Goal: Complete application form

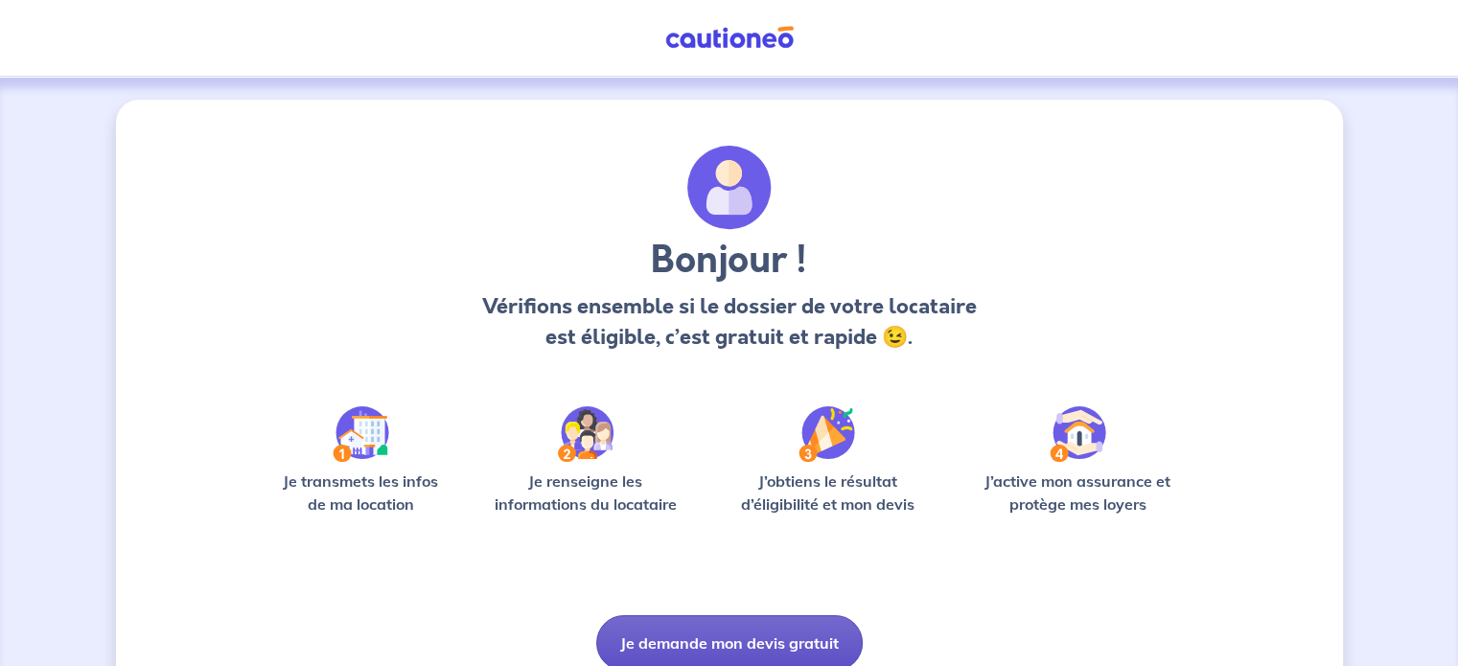
click at [815, 647] on button "Je demande mon devis gratuit" at bounding box center [729, 643] width 266 height 56
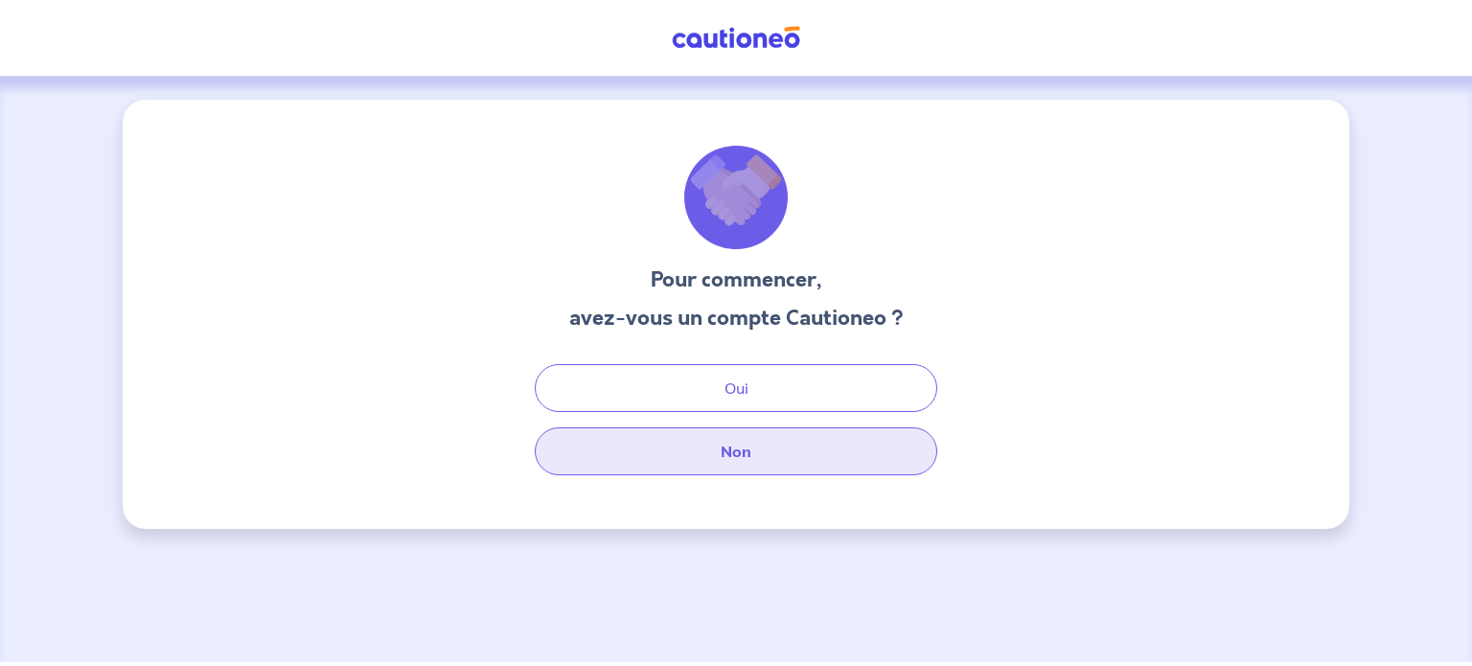
click at [801, 462] on button "Non" at bounding box center [736, 451] width 402 height 48
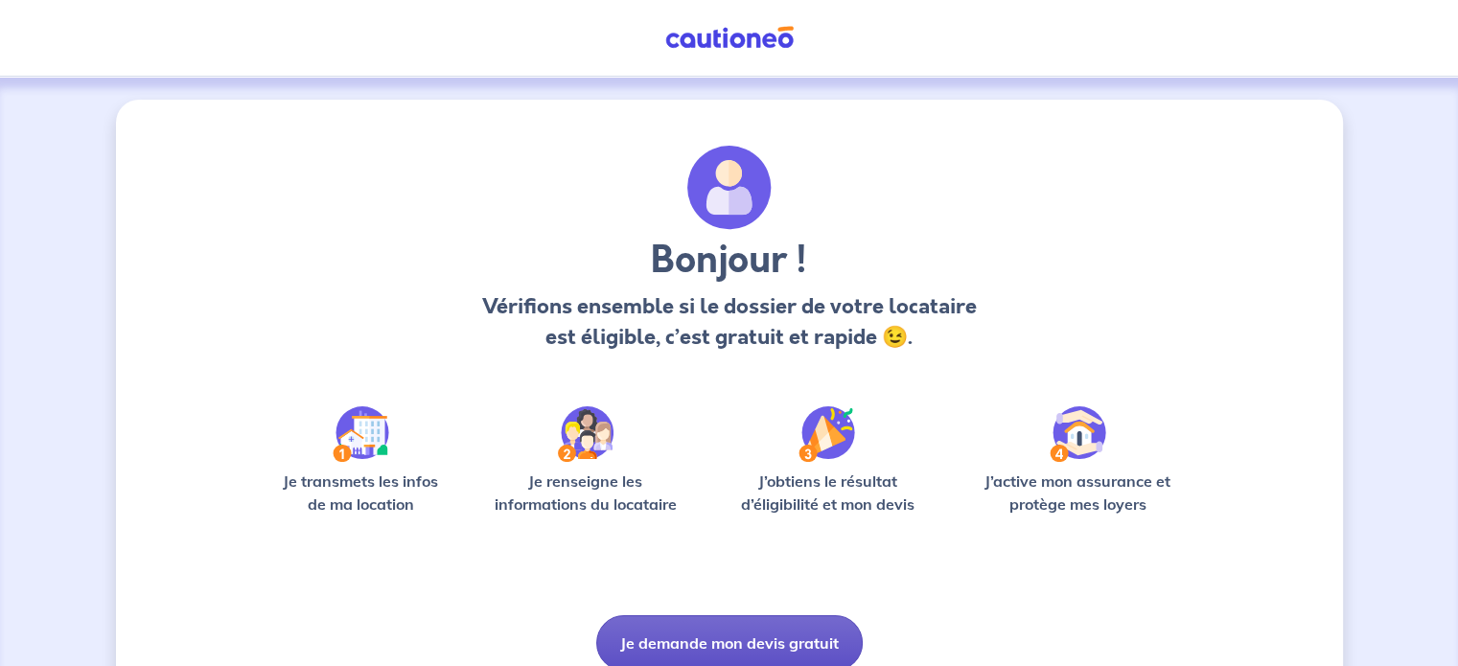
click at [770, 649] on button "Je demande mon devis gratuit" at bounding box center [729, 643] width 266 height 56
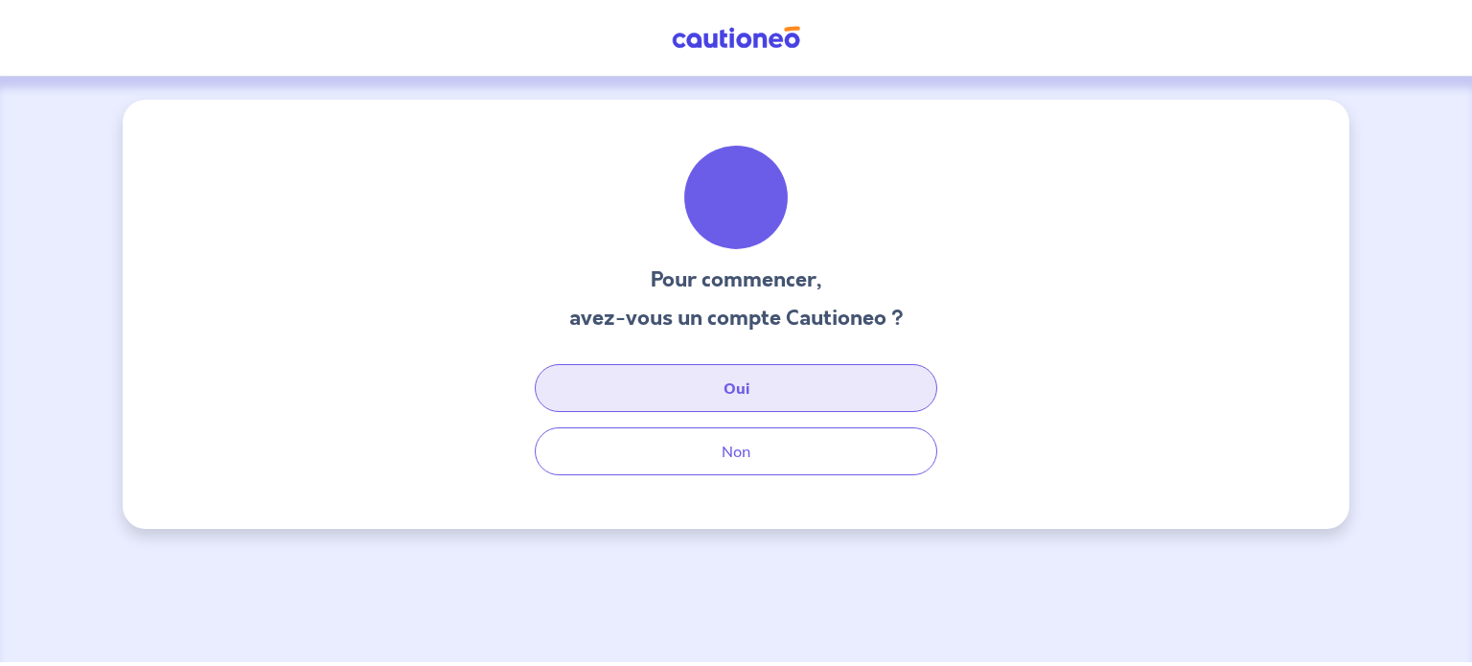
click at [769, 383] on button "Oui" at bounding box center [736, 388] width 402 height 48
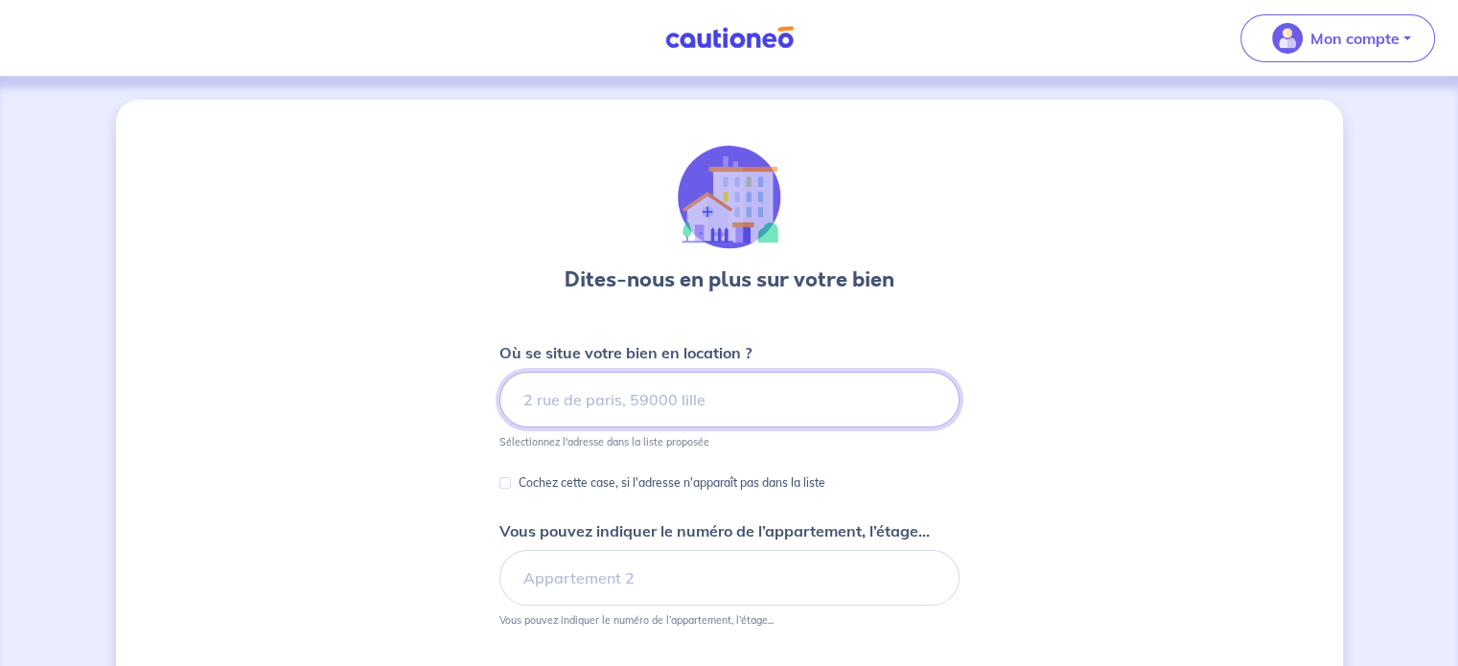
click at [769, 398] on input at bounding box center [729, 400] width 460 height 56
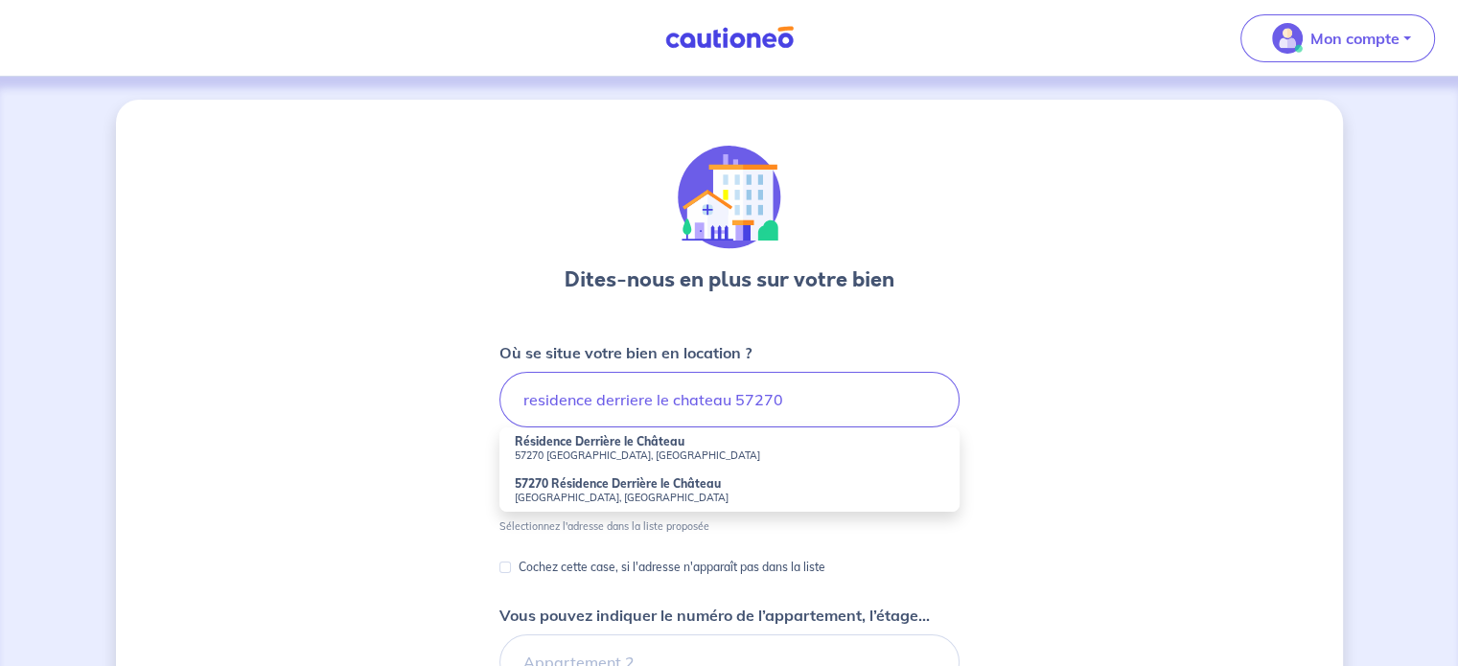
click at [606, 442] on strong "Résidence Derrière le Château" at bounding box center [600, 441] width 170 height 14
type input "Résidence Derrière le Château, [GEOGRAPHIC_DATA], [GEOGRAPHIC_DATA]"
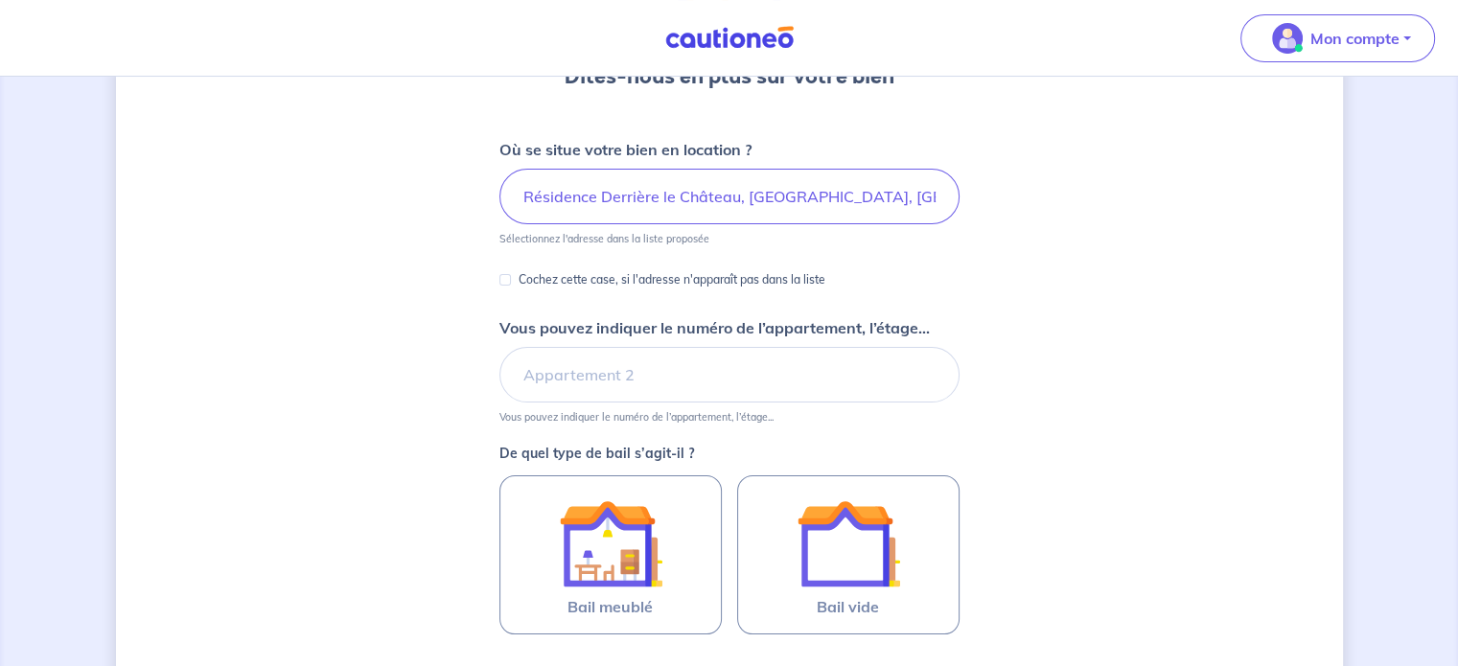
scroll to position [234, 0]
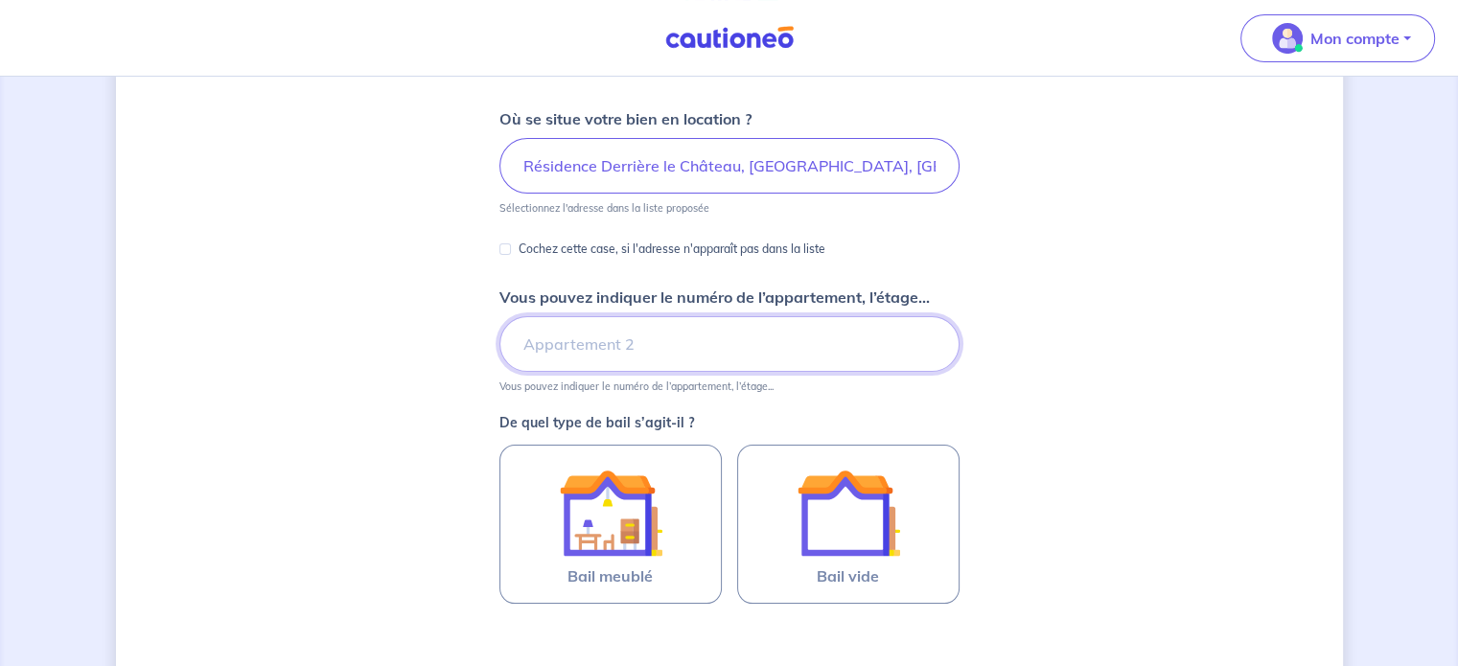
click at [641, 336] on input "Vous pouvez indiquer le numéro de l’appartement, l’étage..." at bounding box center [729, 344] width 460 height 56
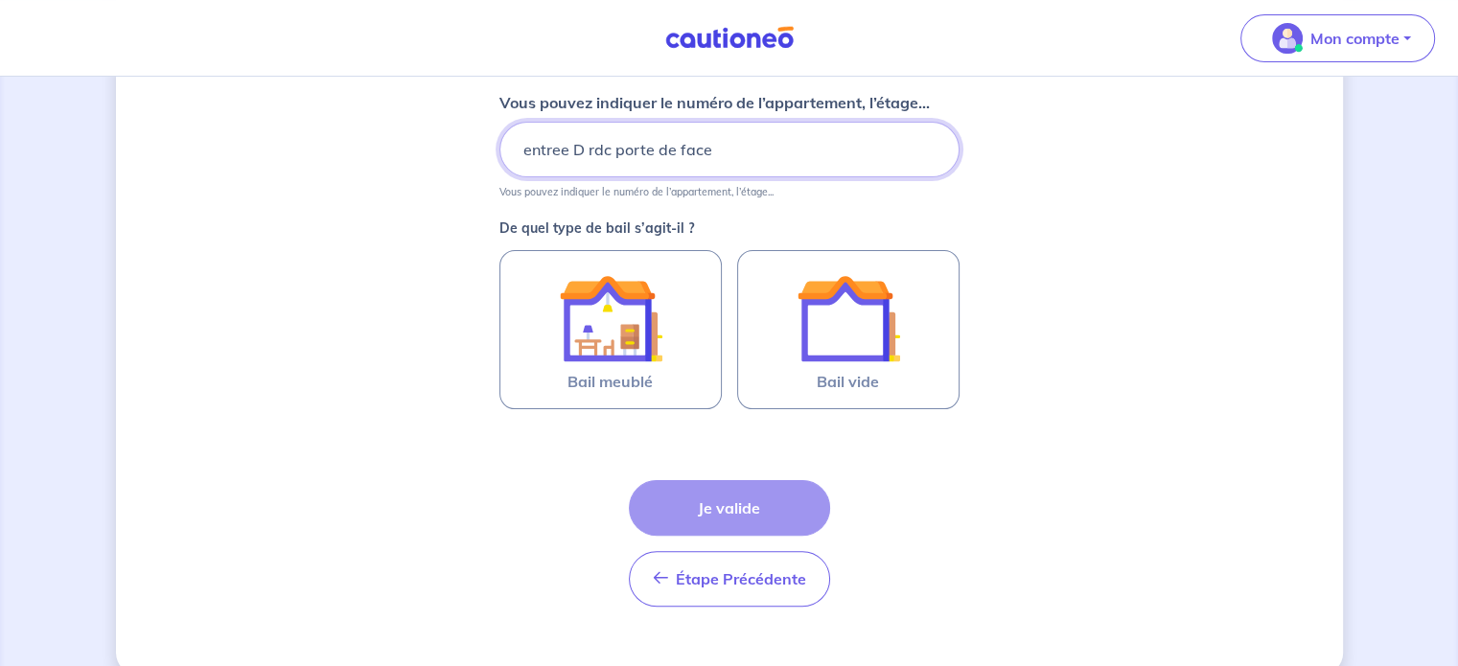
scroll to position [429, 0]
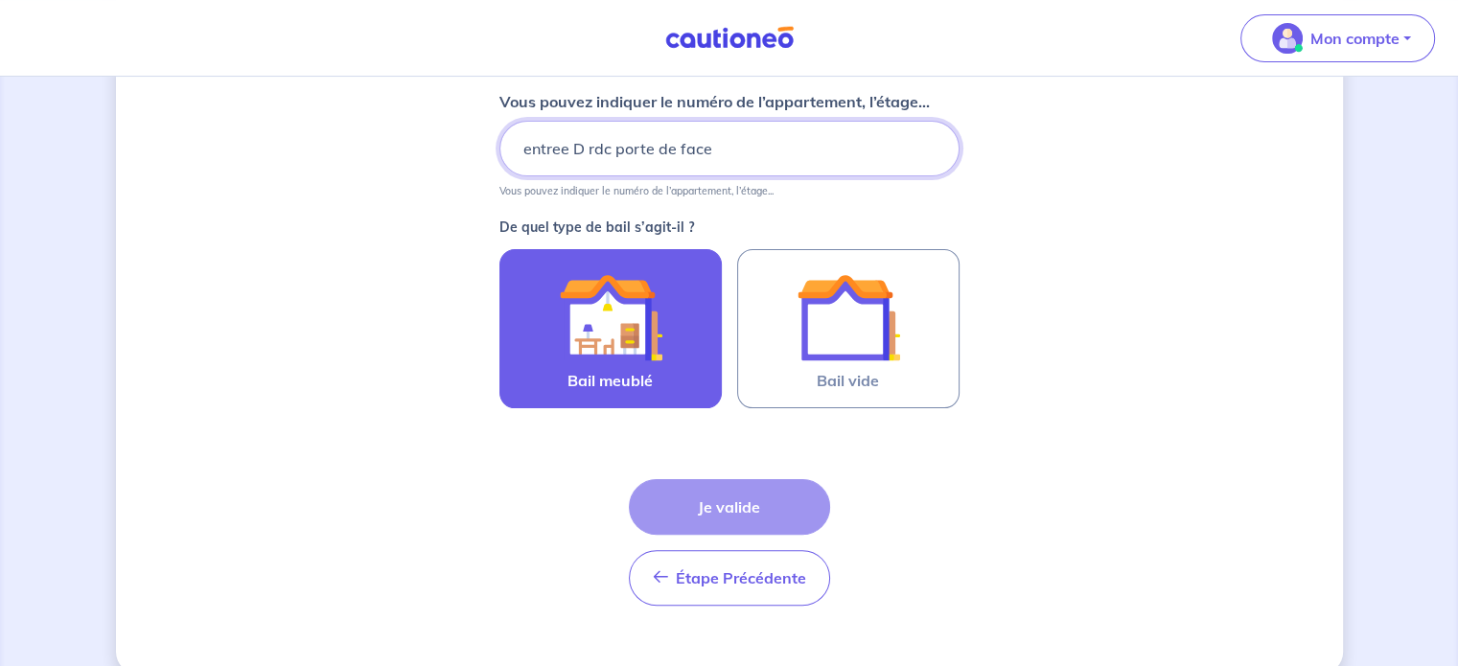
type input "entree D rdc porte de face"
click at [646, 333] on img at bounding box center [610, 316] width 103 height 103
click at [0, 0] on input "Bail meublé" at bounding box center [0, 0] width 0 height 0
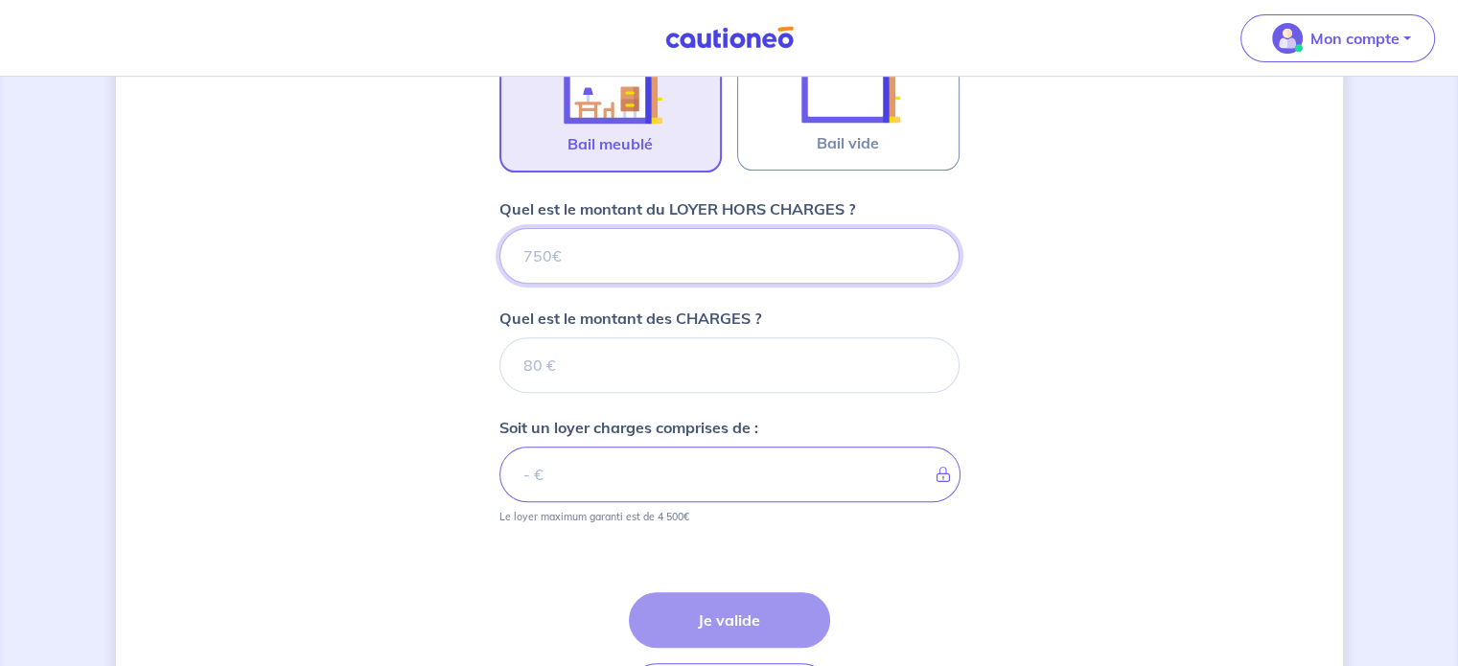
scroll to position [663, 0]
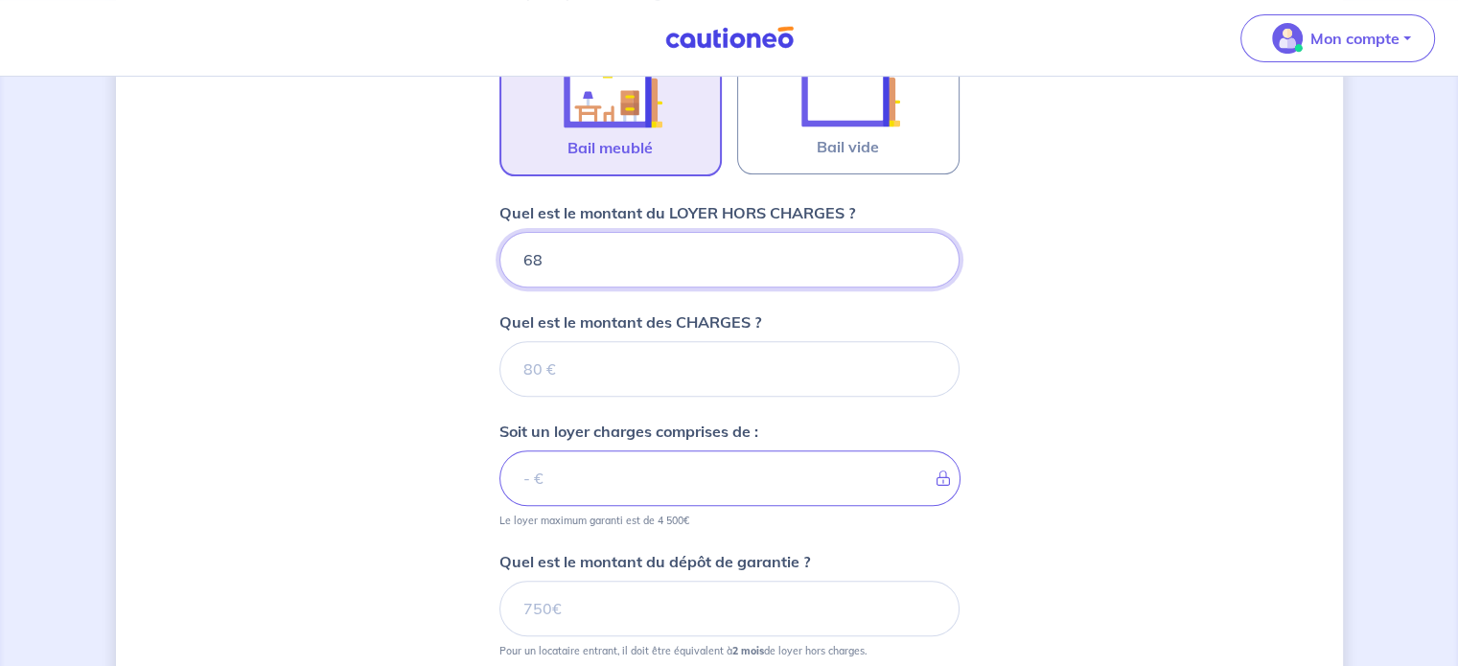
type input "680"
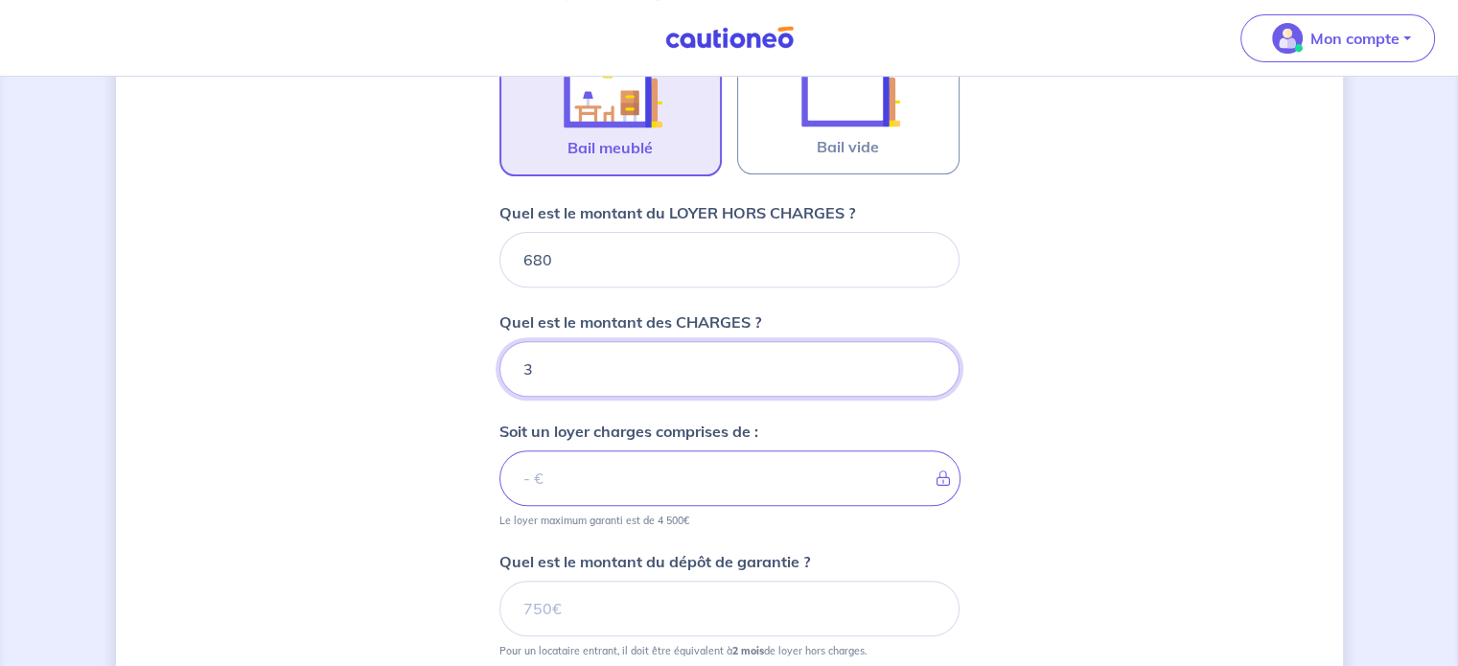
type input "30"
type input "683"
type input "30"
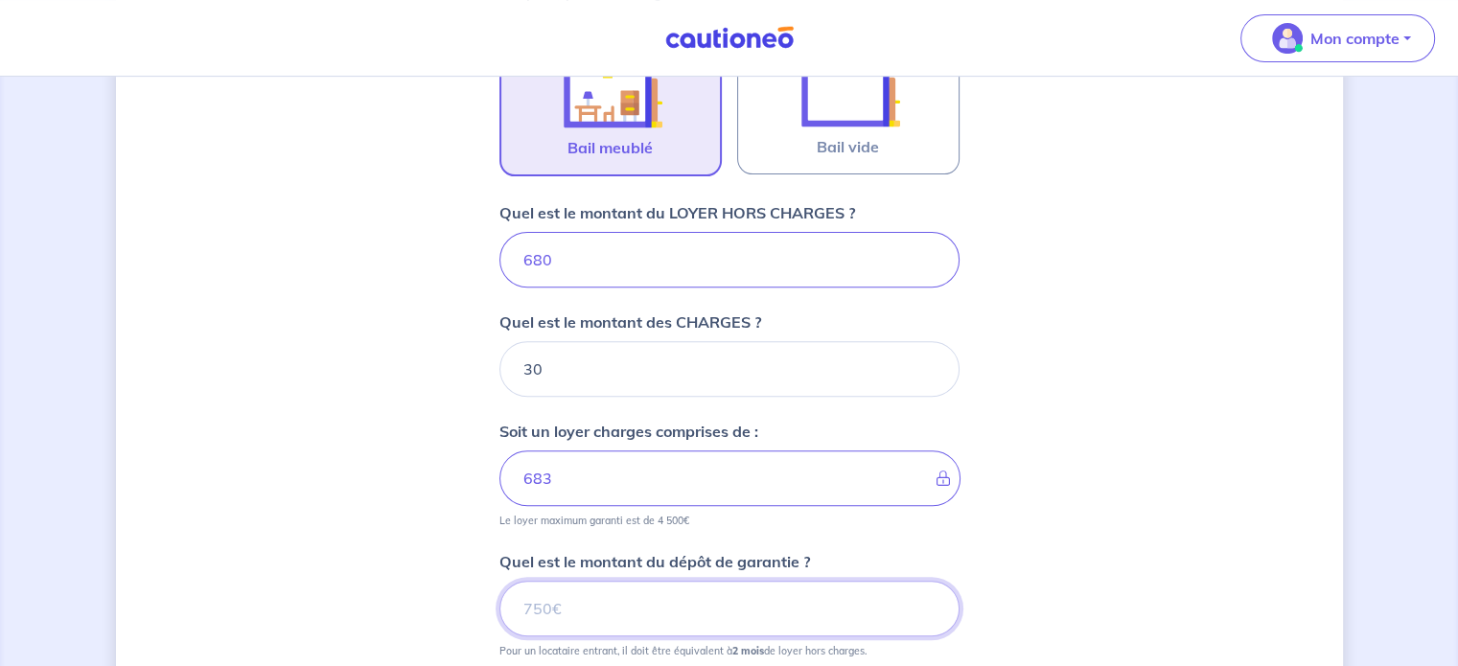
type input "710"
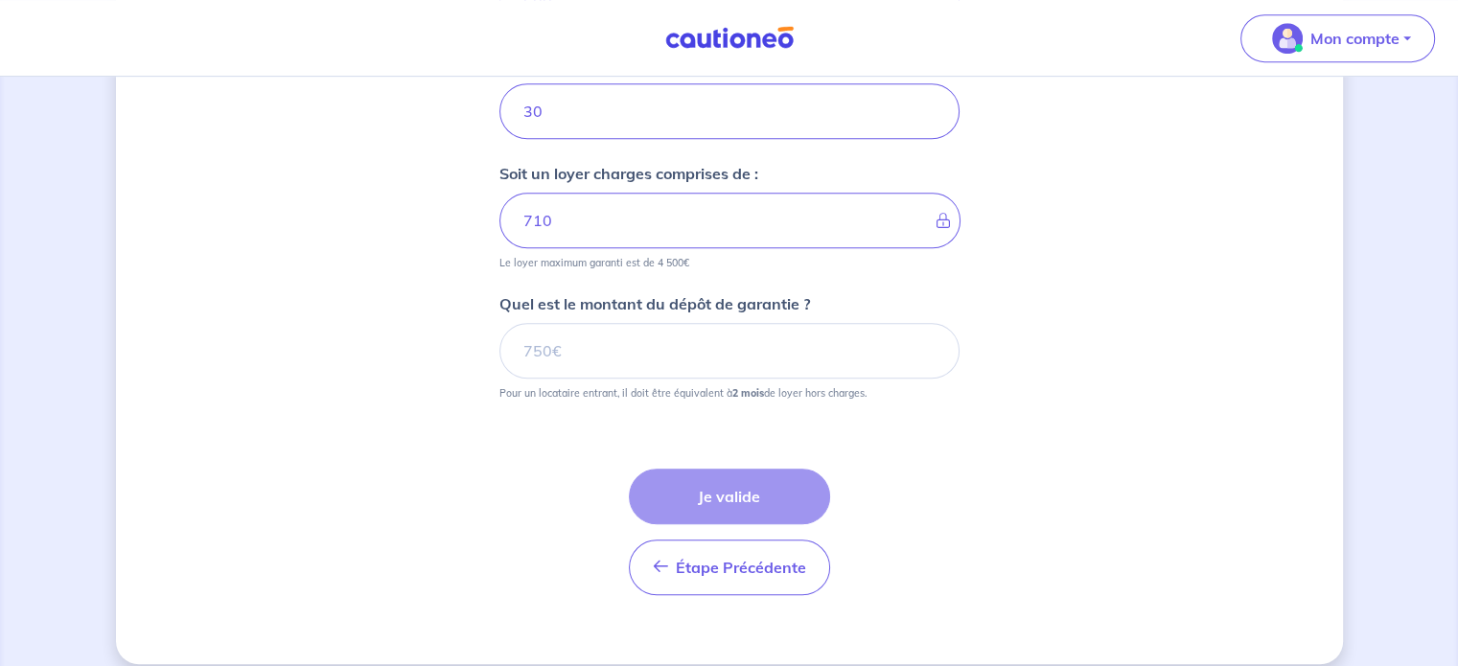
scroll to position [938, 0]
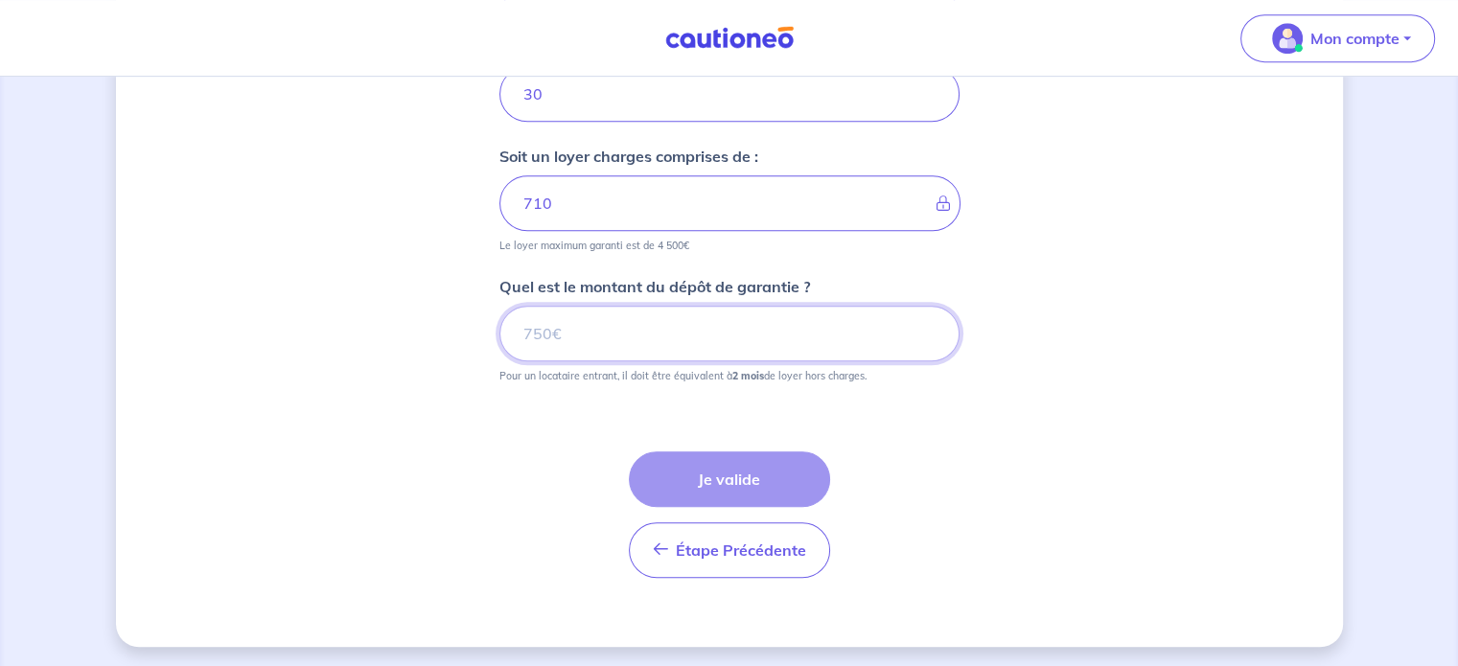
click at [820, 341] on input "Quel est le montant du dépôt de garantie ?" at bounding box center [729, 334] width 460 height 56
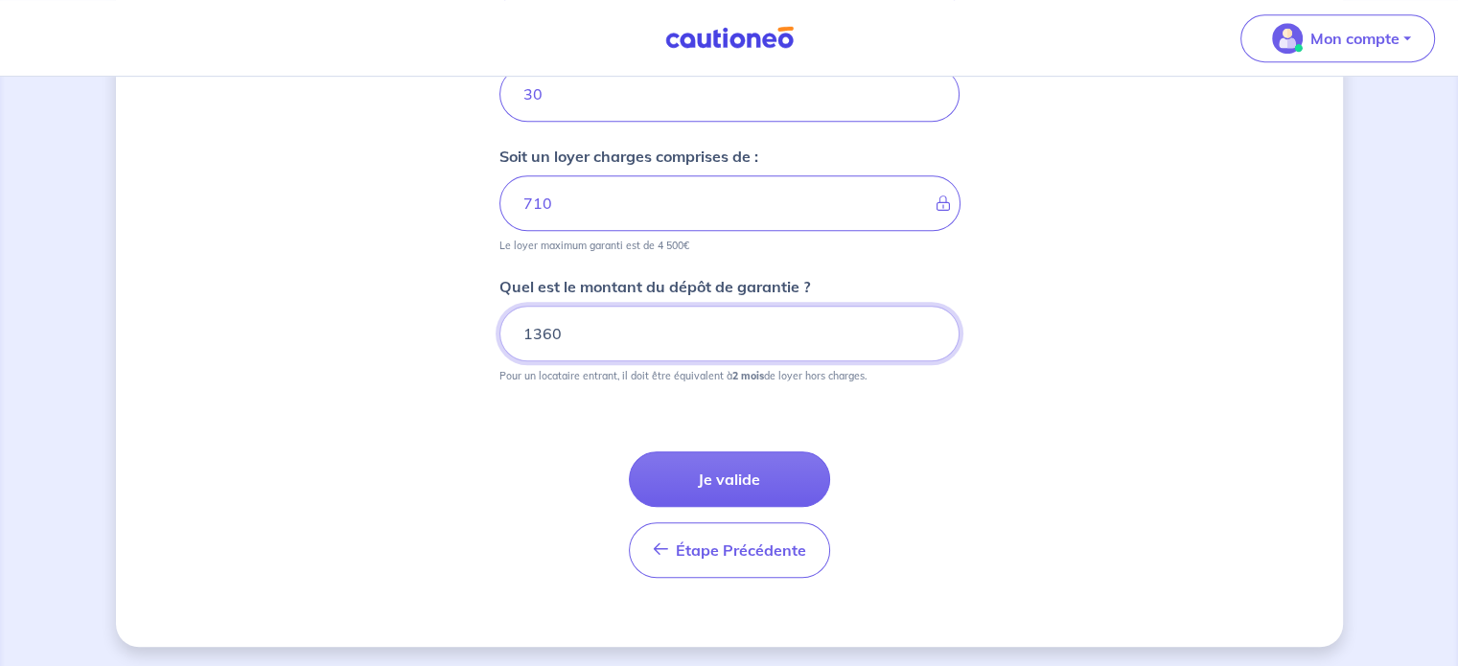
type input "1360"
click at [736, 481] on button "Je valide" at bounding box center [729, 479] width 201 height 56
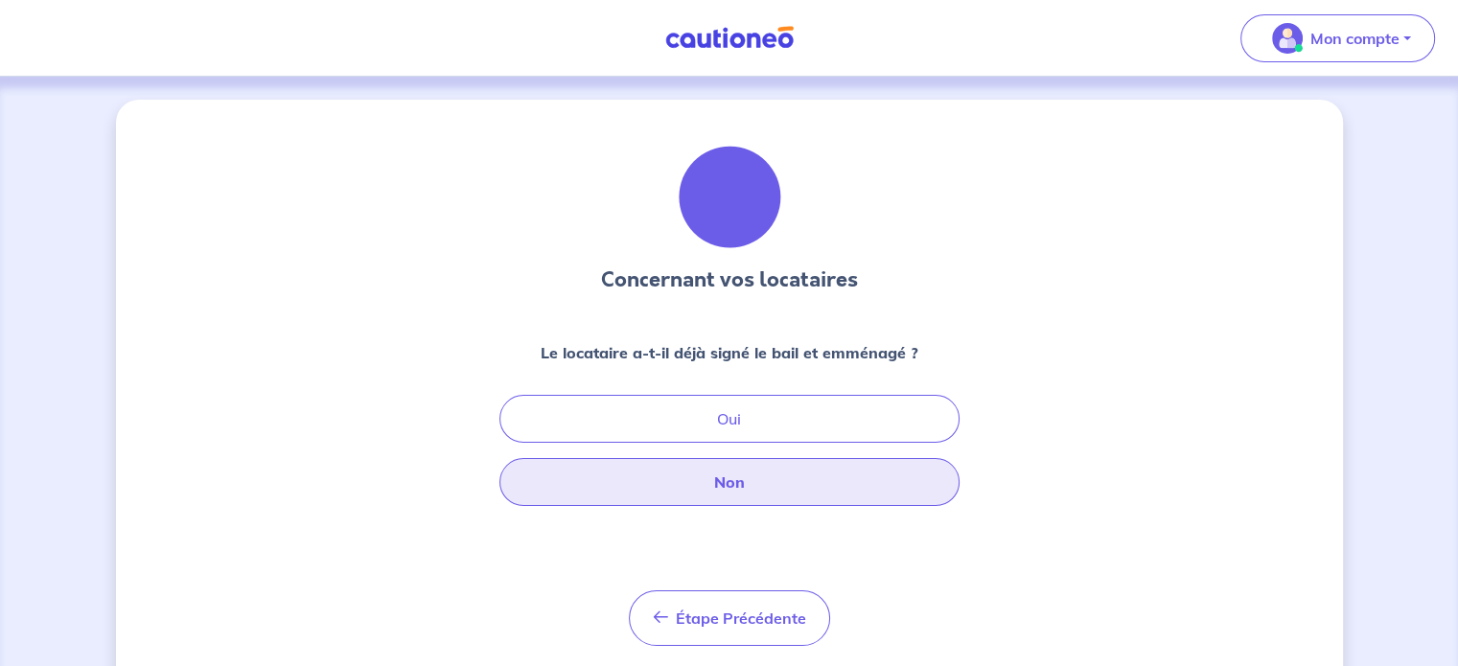
click at [769, 467] on button "Non" at bounding box center [729, 482] width 460 height 48
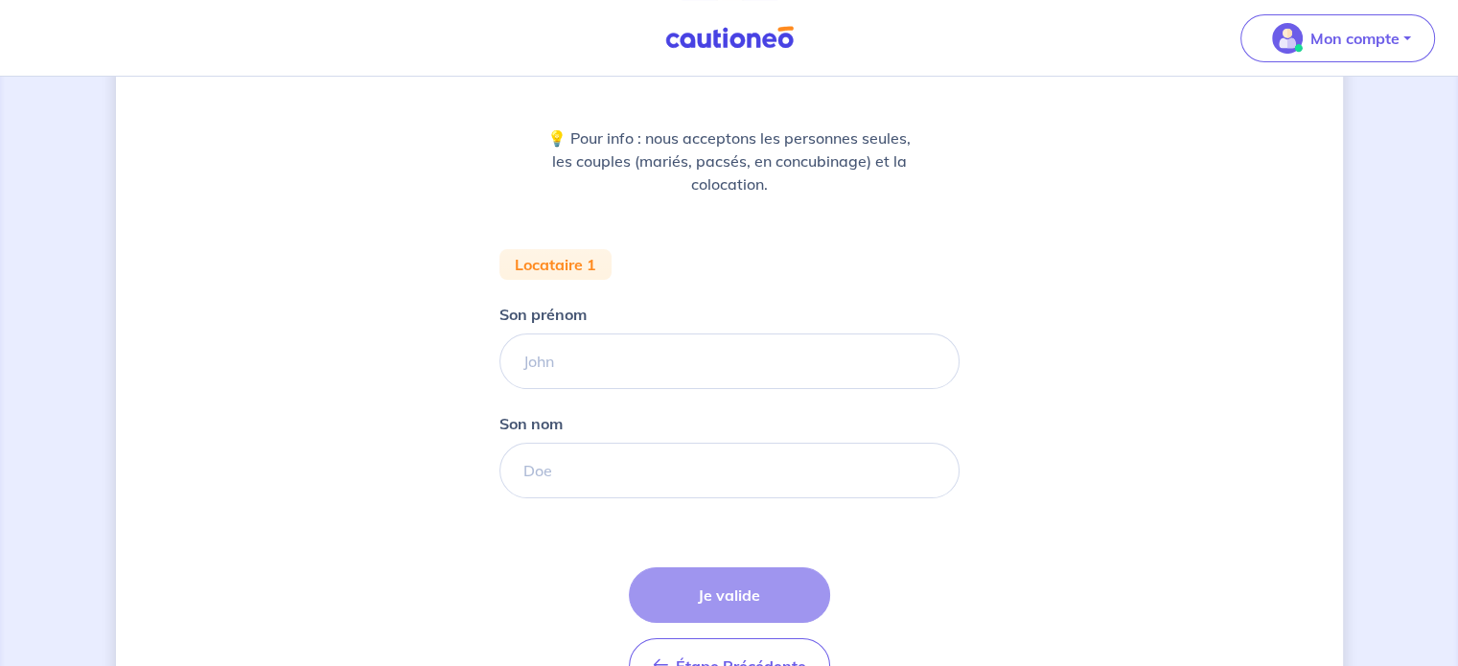
scroll to position [216, 0]
click at [746, 381] on input "Son prénom" at bounding box center [729, 361] width 460 height 56
type input "MAEL"
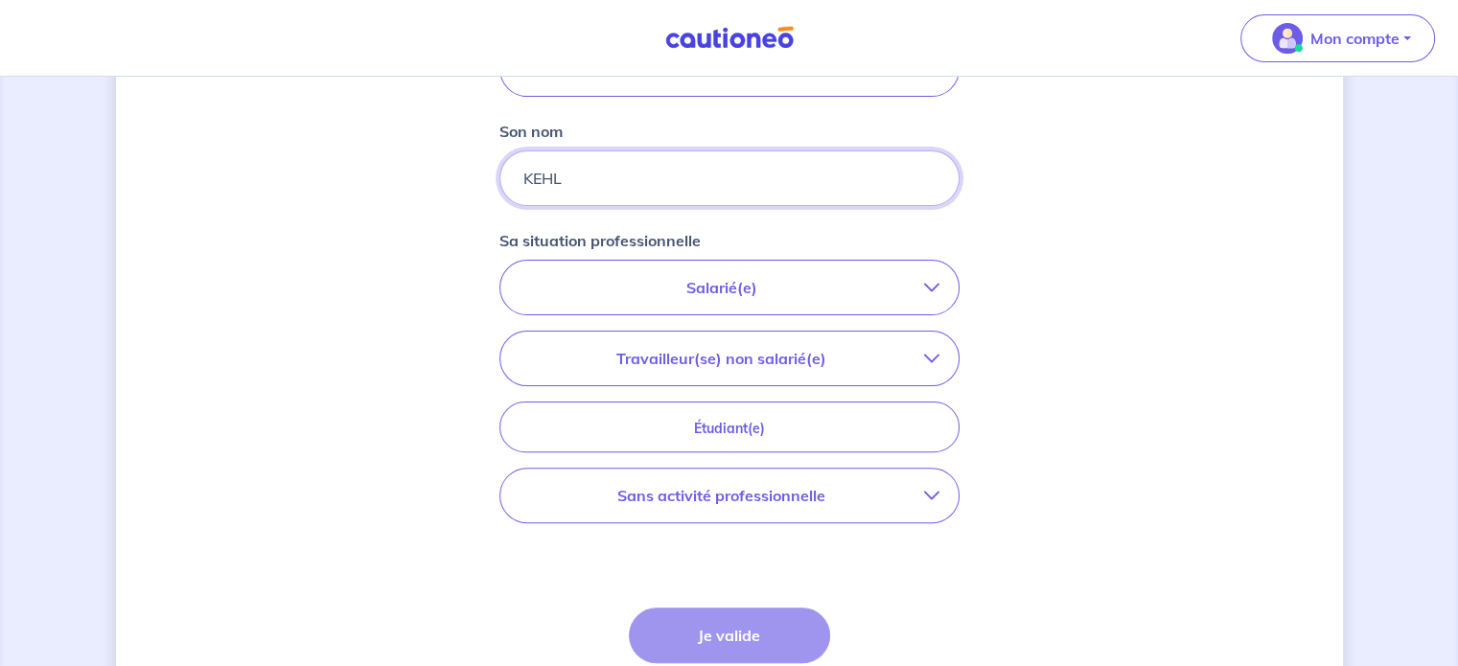
scroll to position [561, 0]
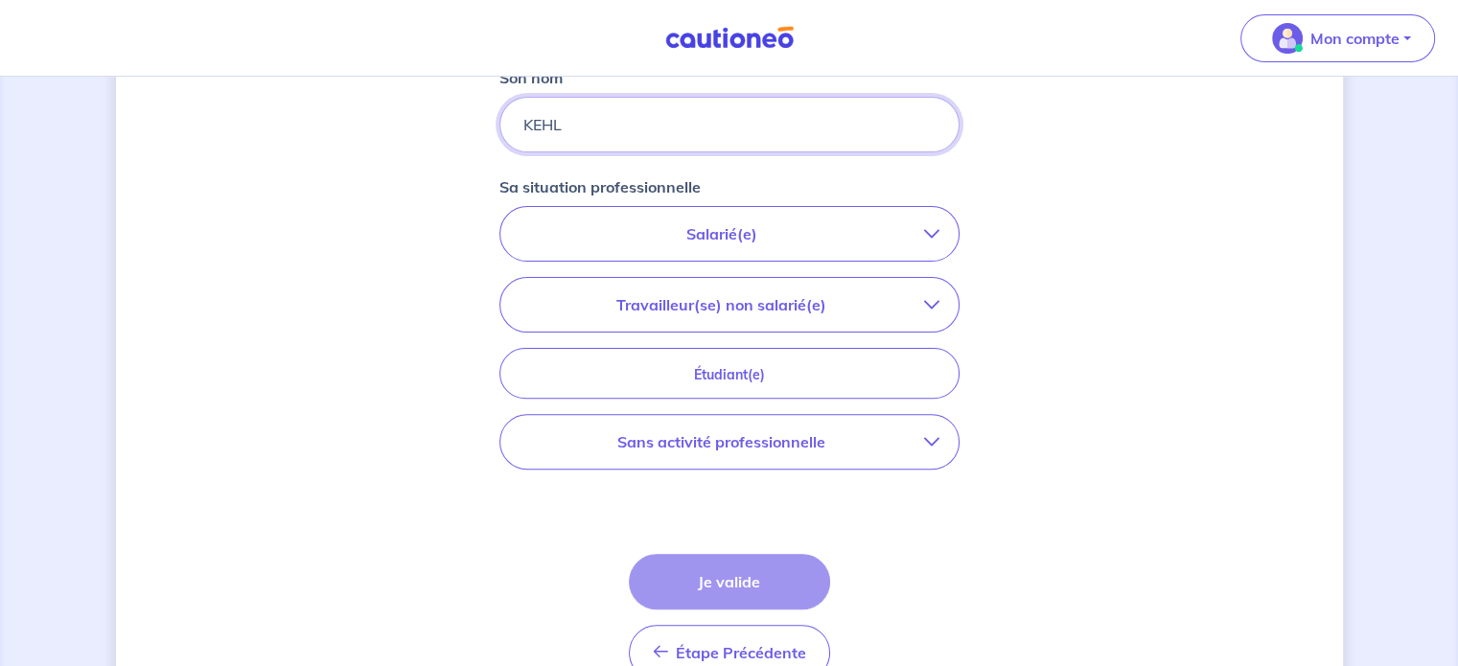
type input "KEHL"
click at [927, 447] on icon "button" at bounding box center [931, 441] width 15 height 15
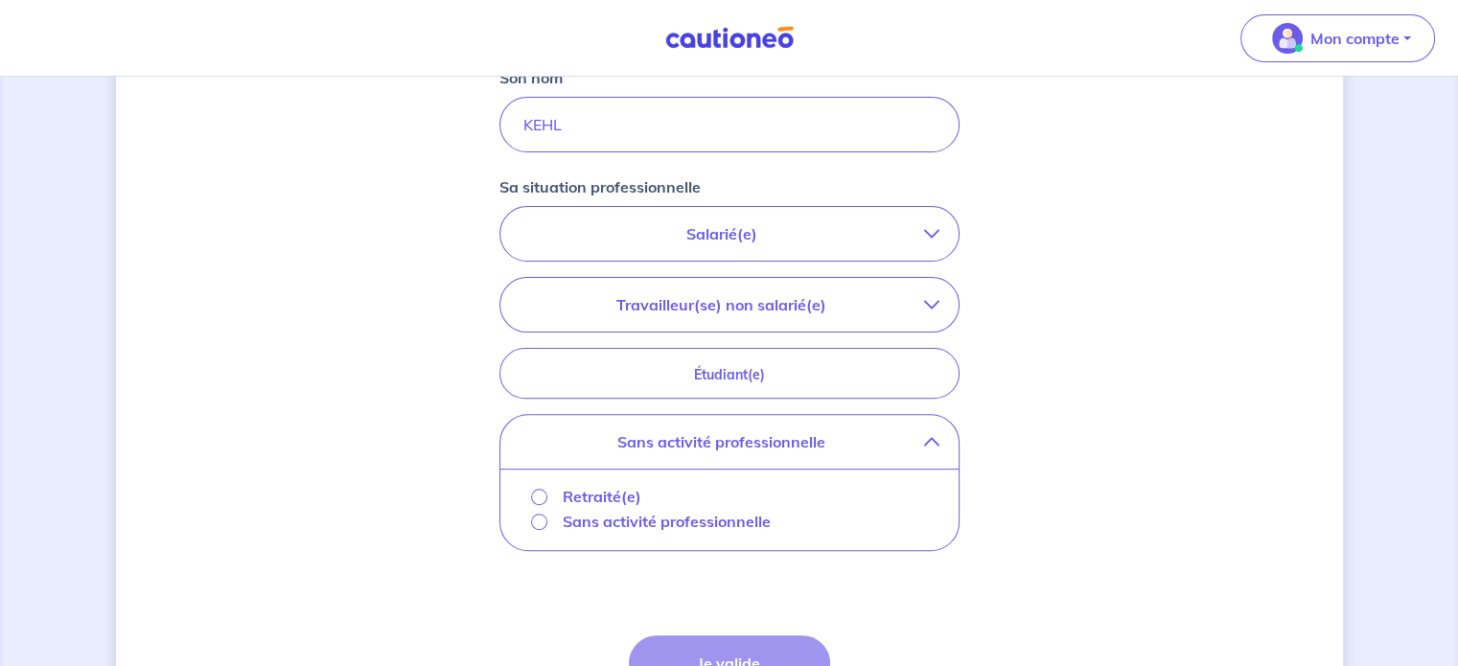
click at [896, 227] on p "Salarié(e)" at bounding box center [721, 233] width 404 height 23
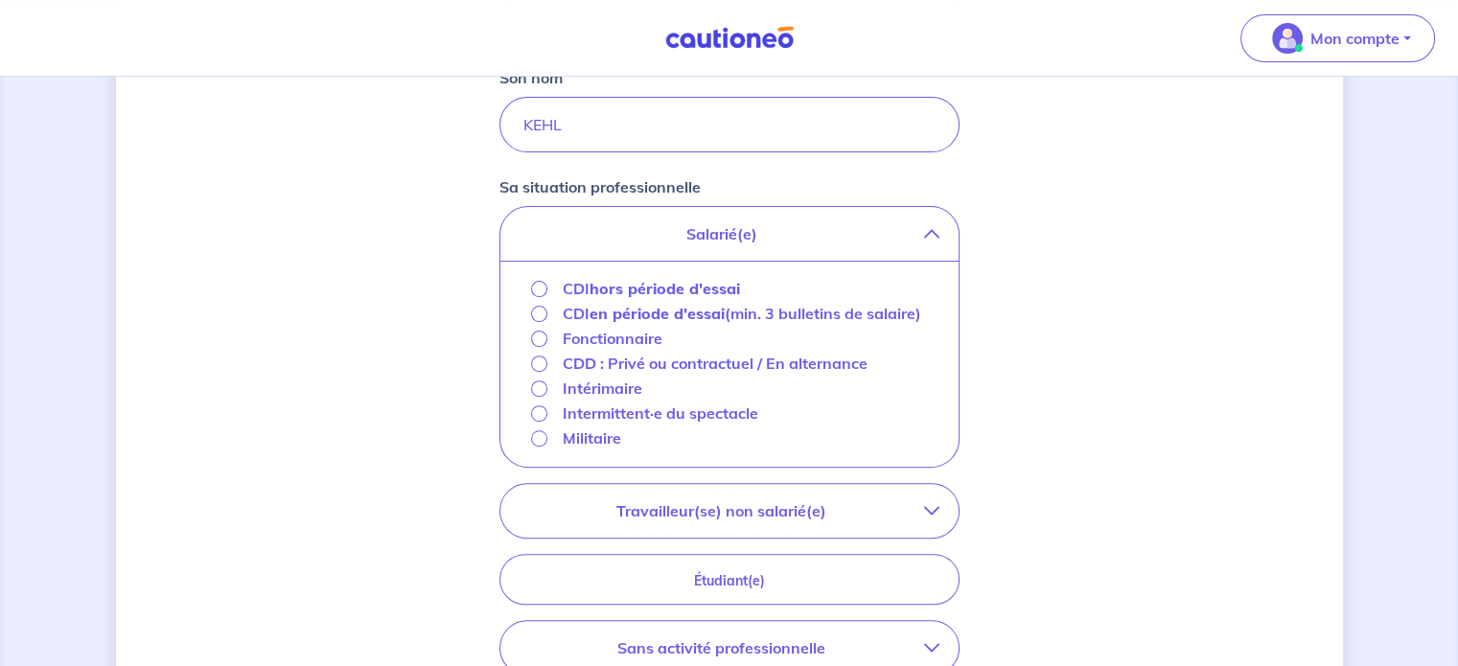
click at [606, 313] on strong "en période d'essai" at bounding box center [656, 313] width 135 height 19
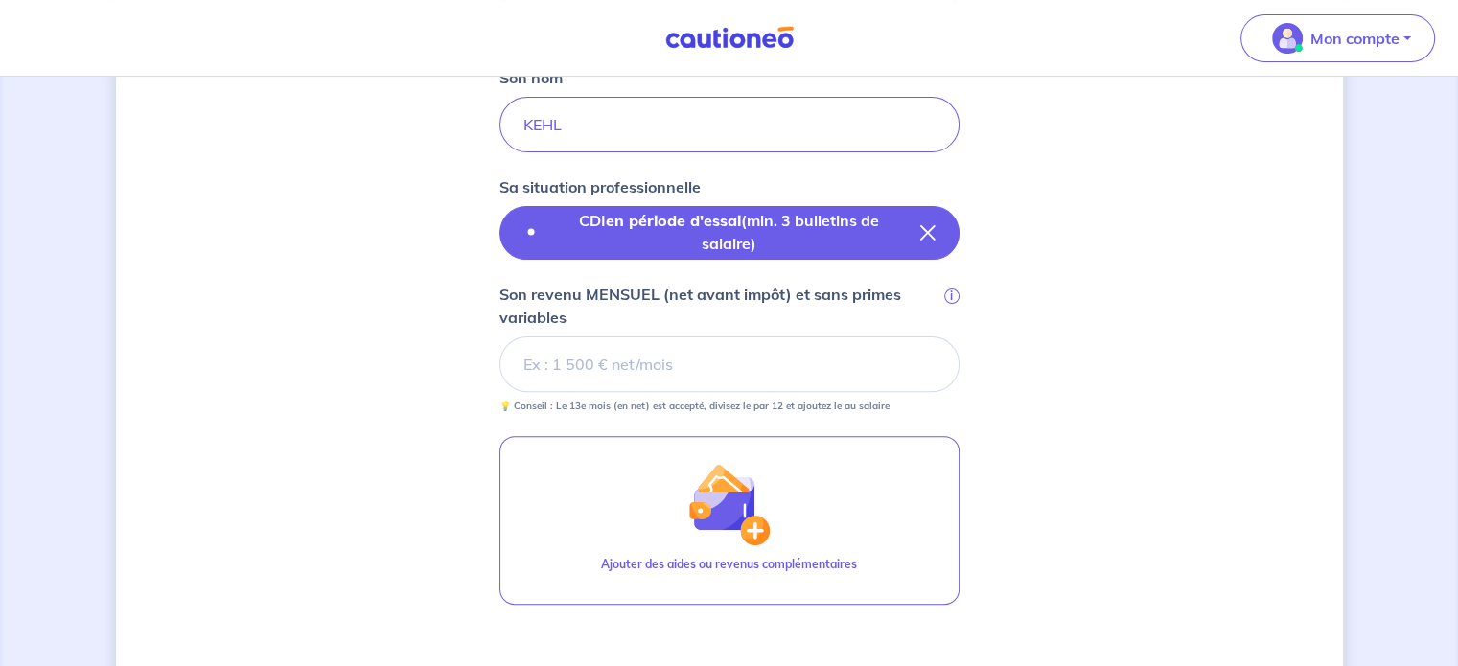
click at [932, 230] on icon "button" at bounding box center [927, 232] width 15 height 15
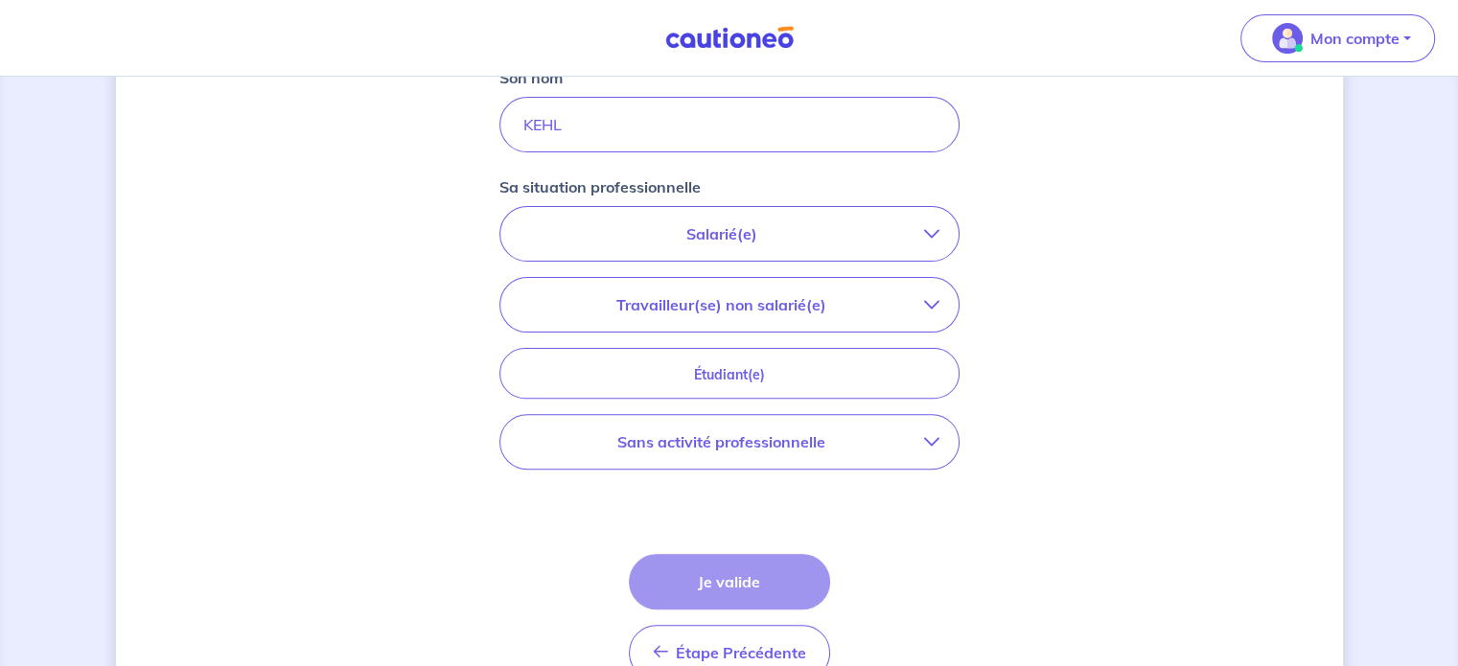
click at [779, 229] on p "Salarié(e)" at bounding box center [721, 233] width 404 height 23
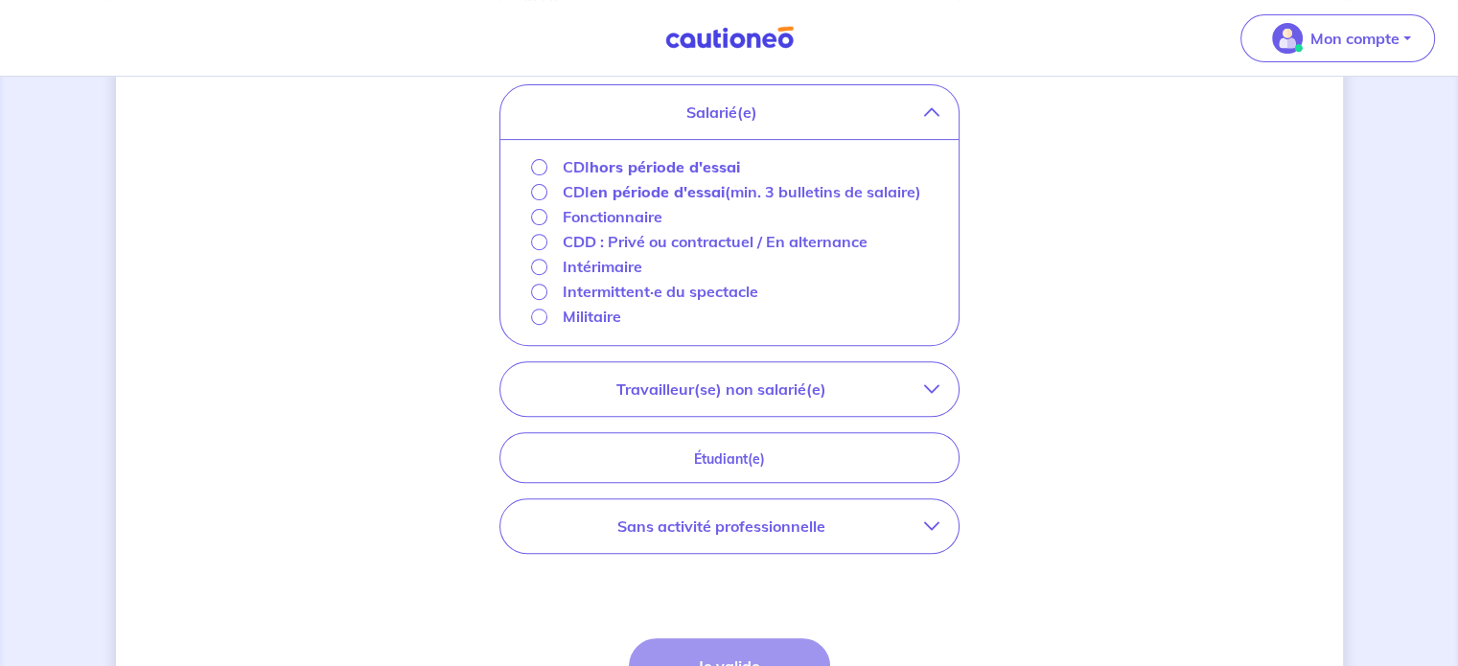
scroll to position [732, 0]
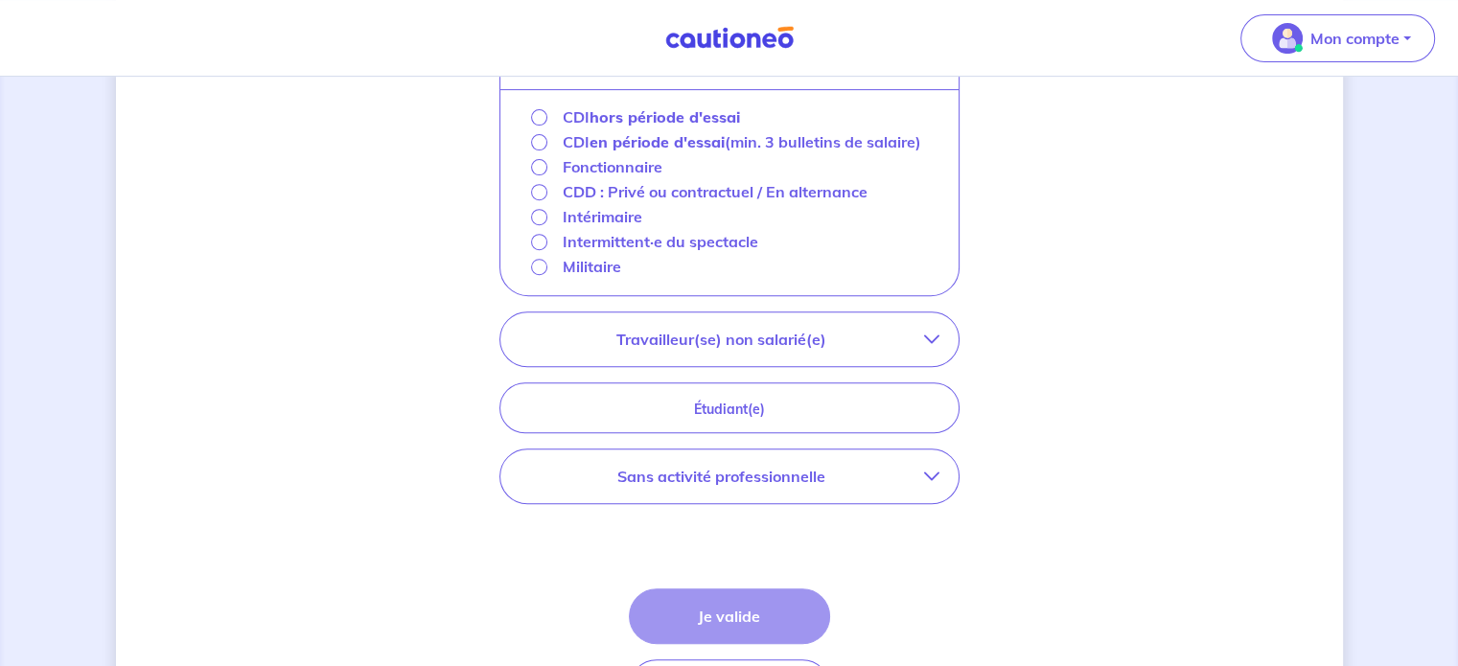
click at [697, 140] on strong "en période d'essai" at bounding box center [656, 141] width 135 height 19
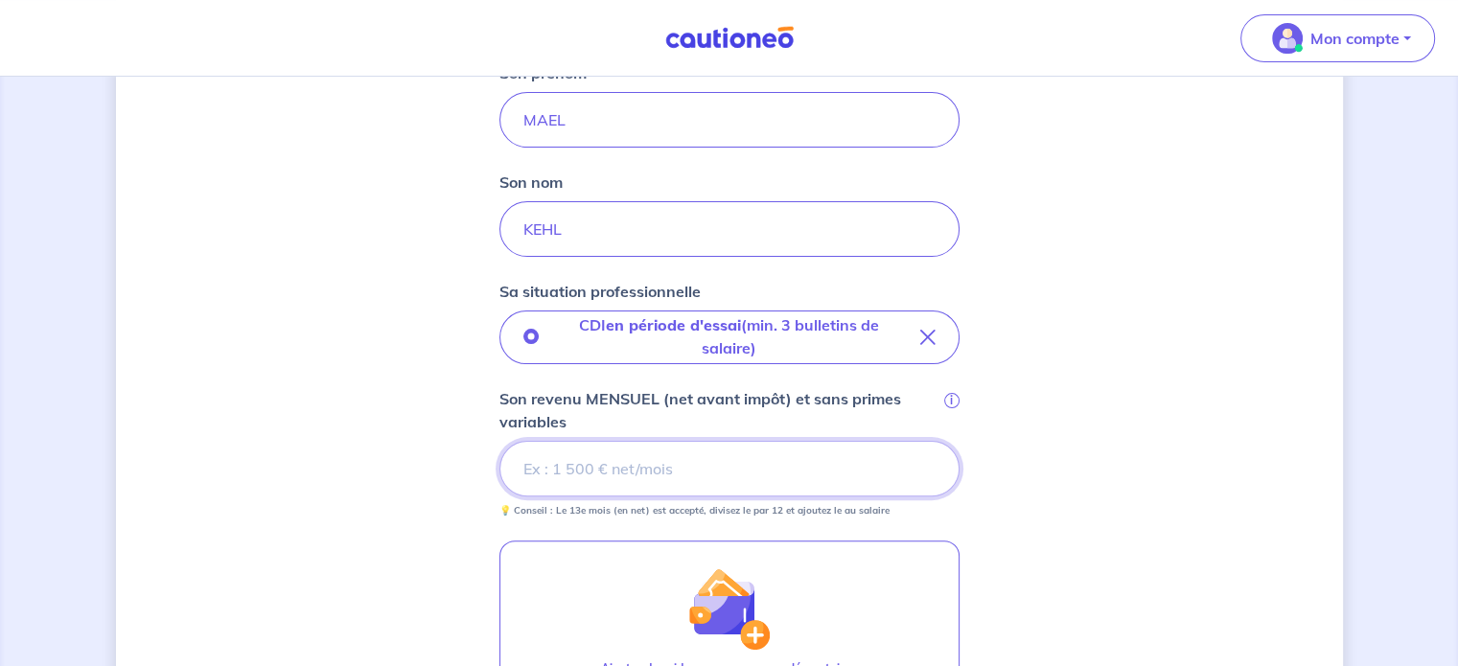
scroll to position [455, 0]
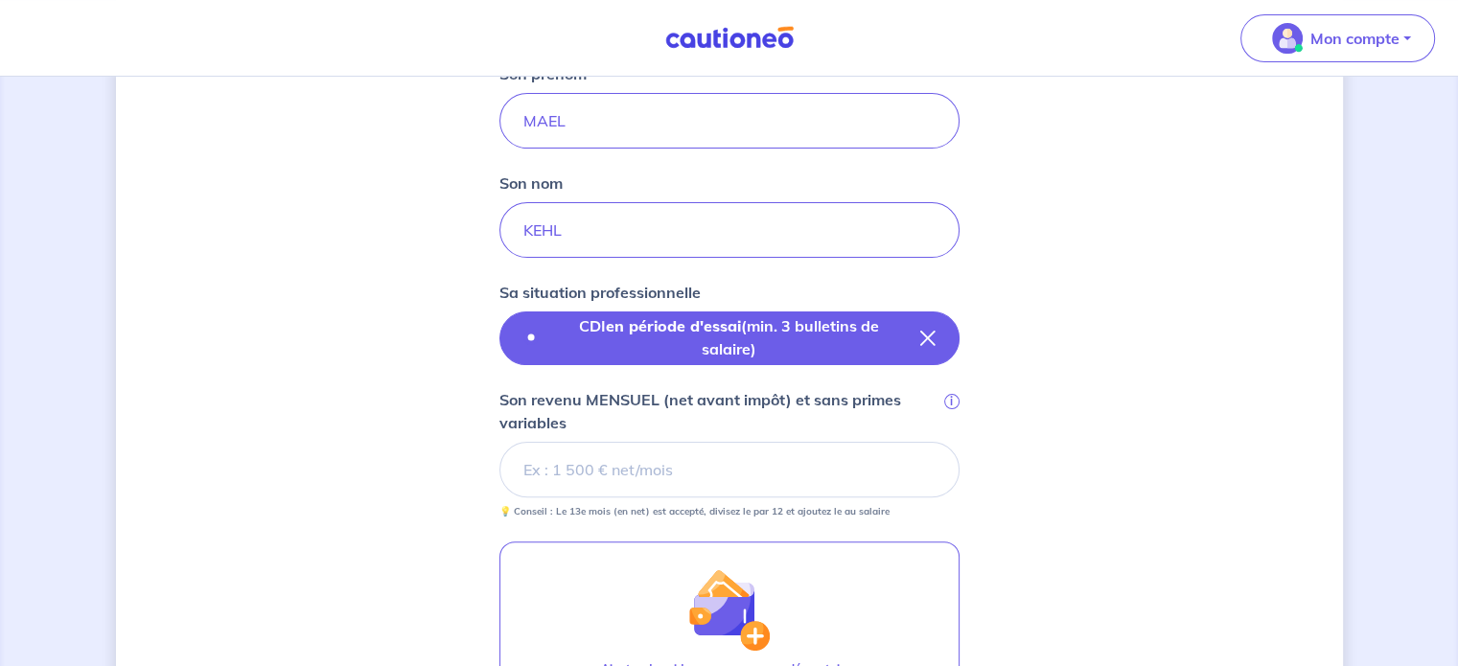
click at [930, 337] on icon "button" at bounding box center [927, 338] width 15 height 15
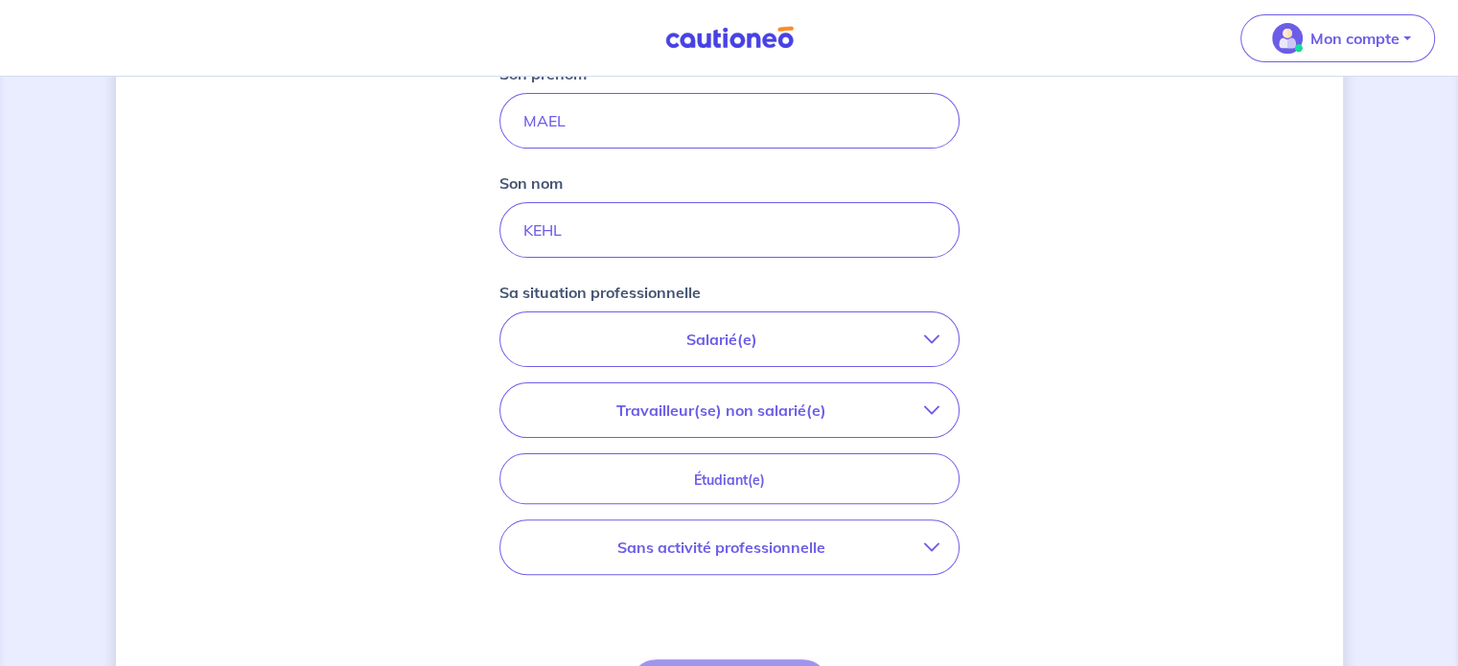
click at [892, 538] on p "Sans activité professionnelle" at bounding box center [721, 547] width 404 height 23
click at [617, 622] on p "Sans activité professionnelle" at bounding box center [667, 626] width 208 height 23
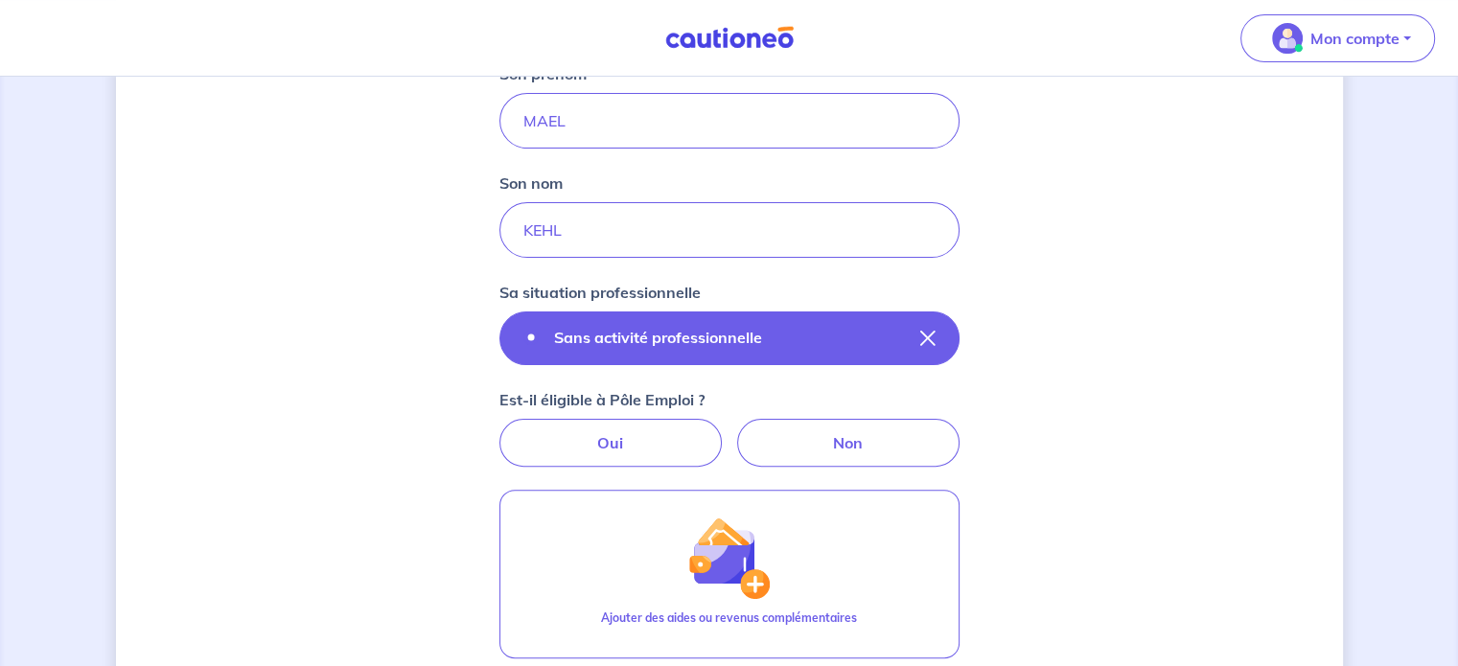
click at [935, 333] on button "Sans activité professionnelle" at bounding box center [729, 338] width 460 height 54
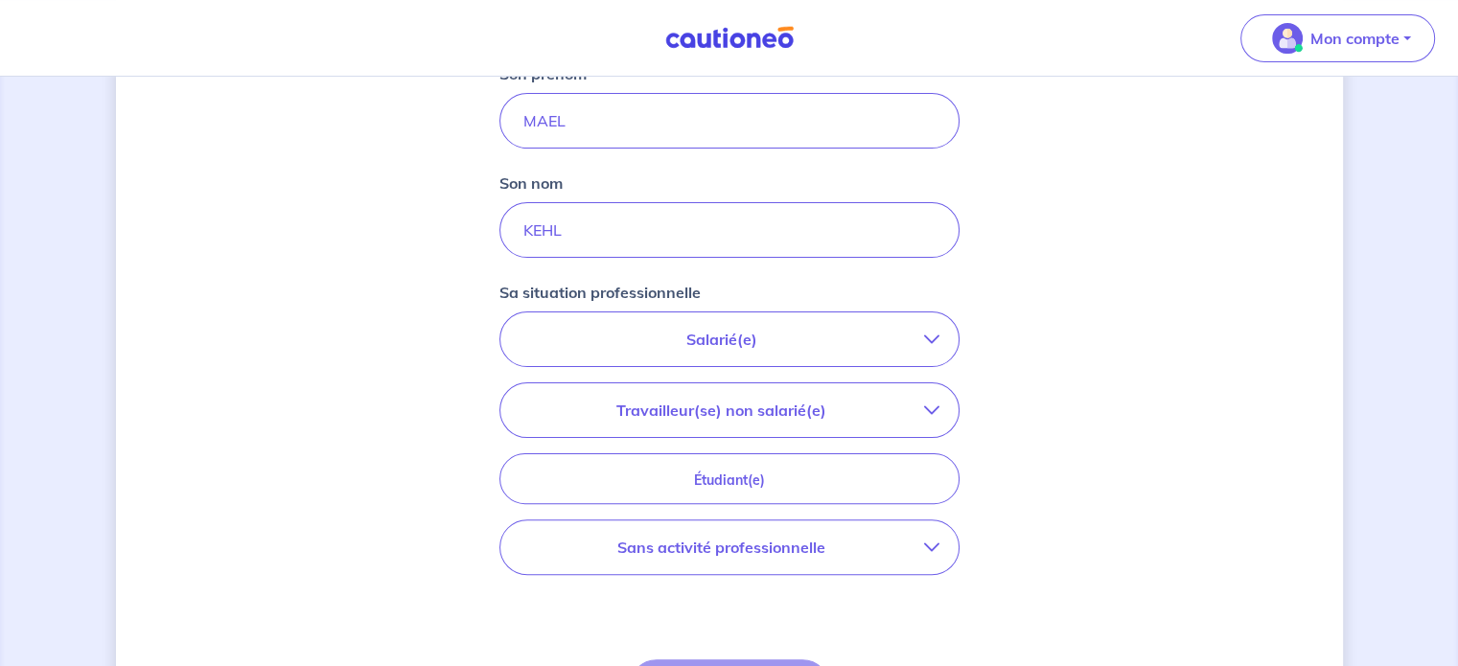
click at [785, 410] on p "Travailleur(se) non salarié(e)" at bounding box center [721, 410] width 404 height 23
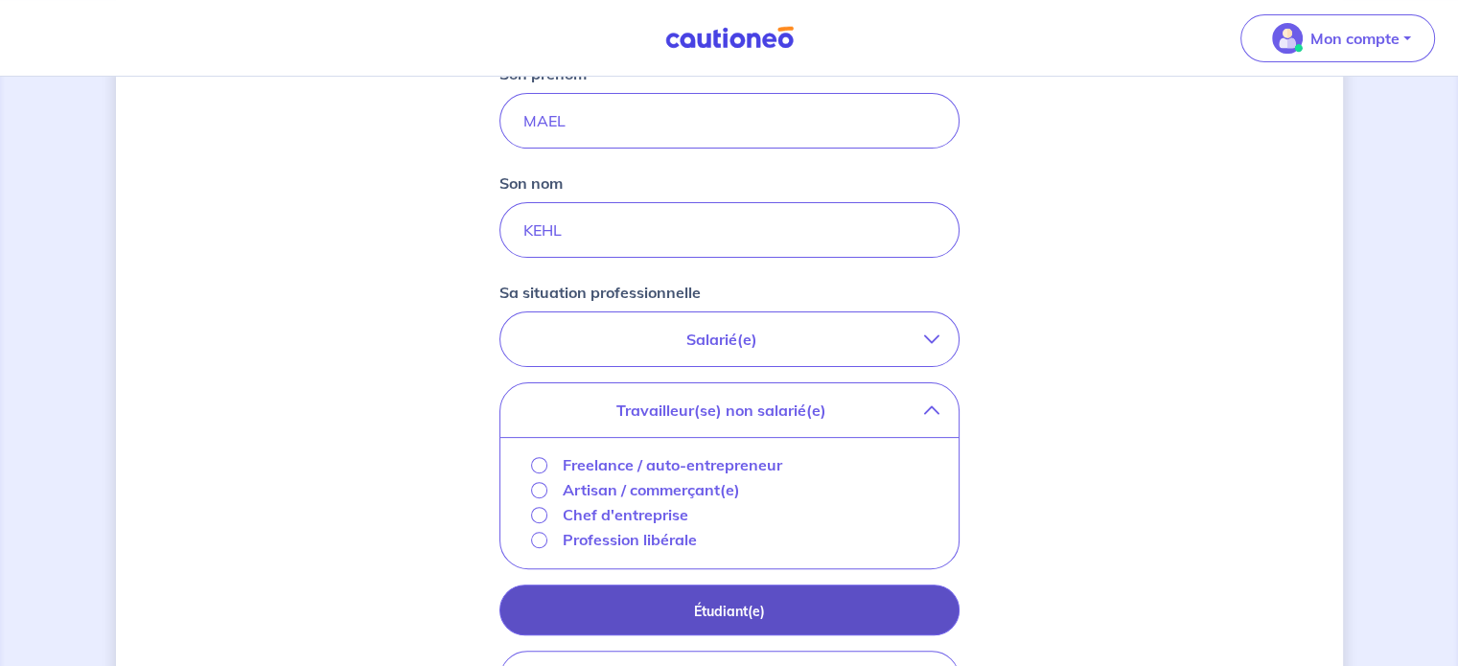
click at [771, 590] on button "Étudiant(e)" at bounding box center [729, 610] width 460 height 51
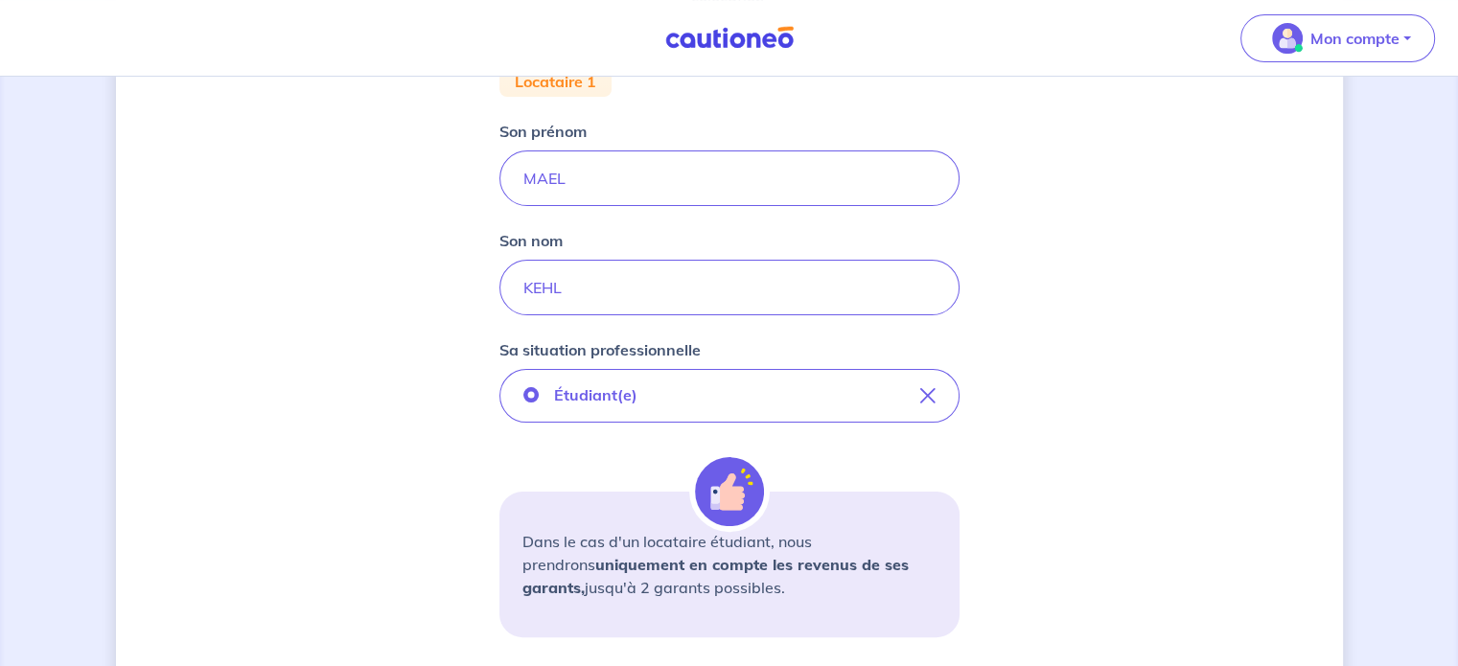
scroll to position [402, 0]
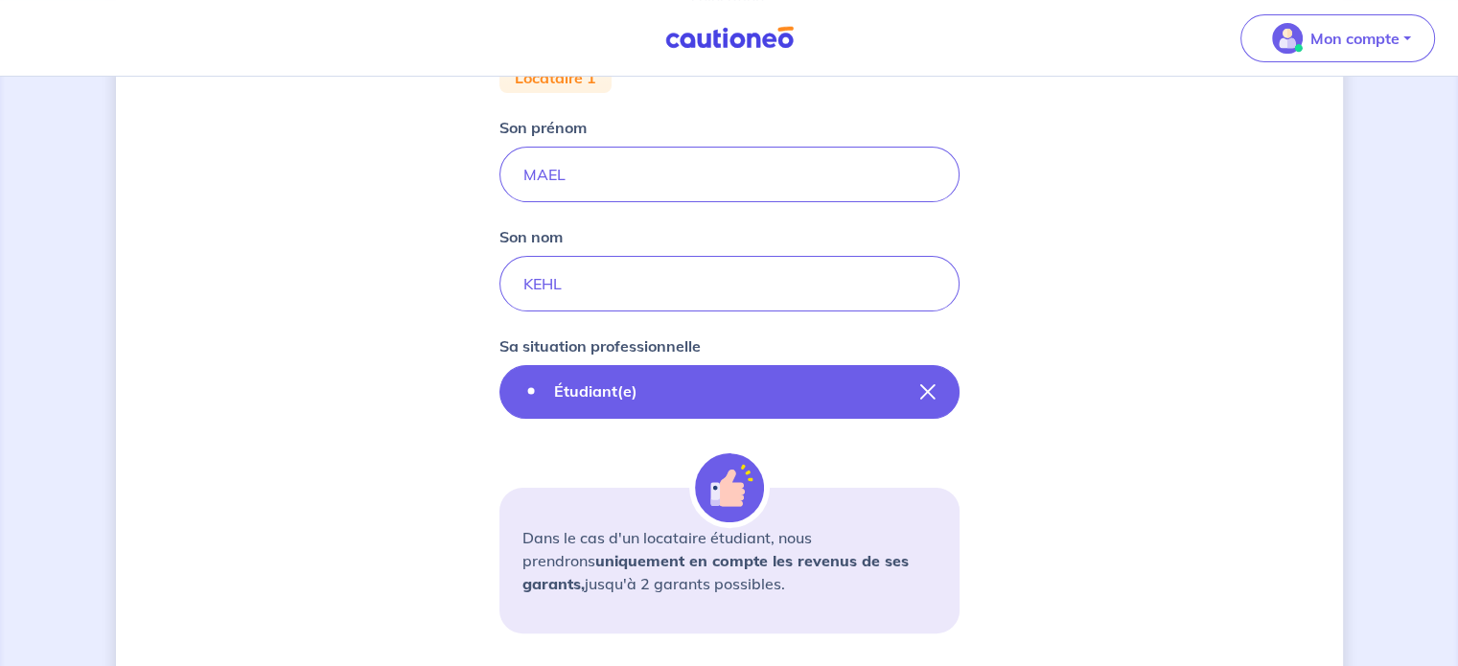
click at [931, 386] on icon "button" at bounding box center [927, 391] width 15 height 15
